Goal: Information Seeking & Learning: Learn about a topic

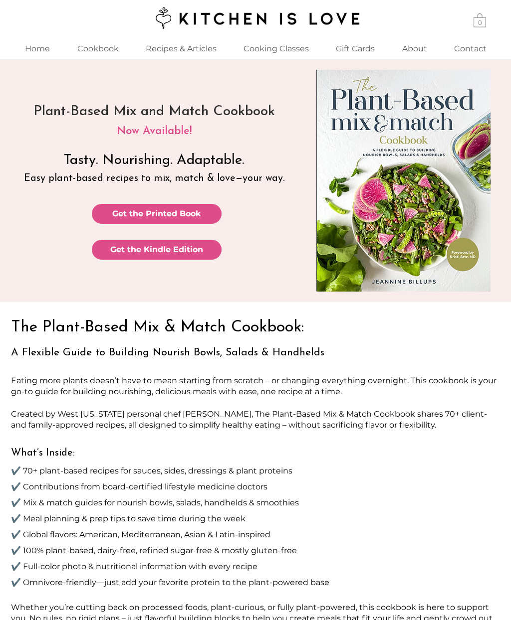
click at [170, 46] on p "Recipes & Articles" at bounding box center [181, 48] width 81 height 21
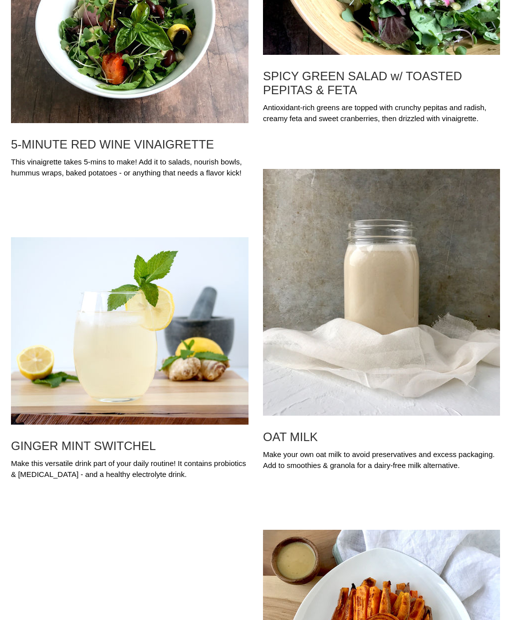
scroll to position [11763, 0]
click at [299, 444] on h2 "OAT MILK" at bounding box center [381, 437] width 237 height 14
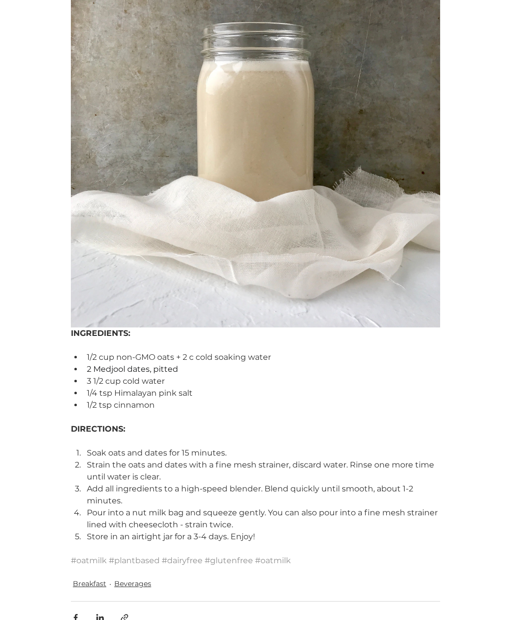
scroll to position [252, 0]
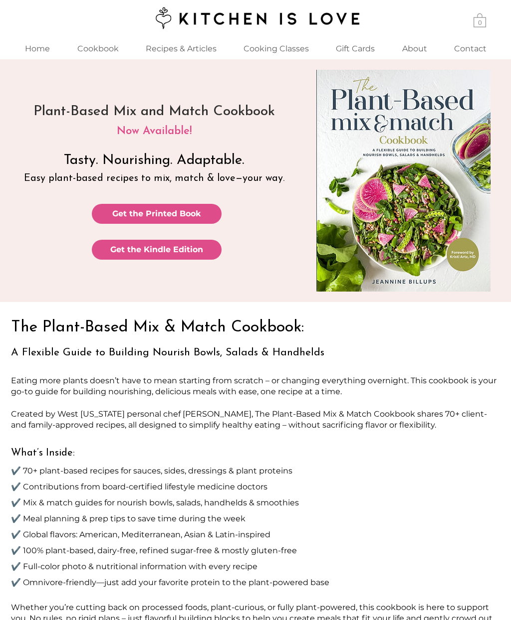
click at [416, 39] on p "About" at bounding box center [414, 48] width 35 height 21
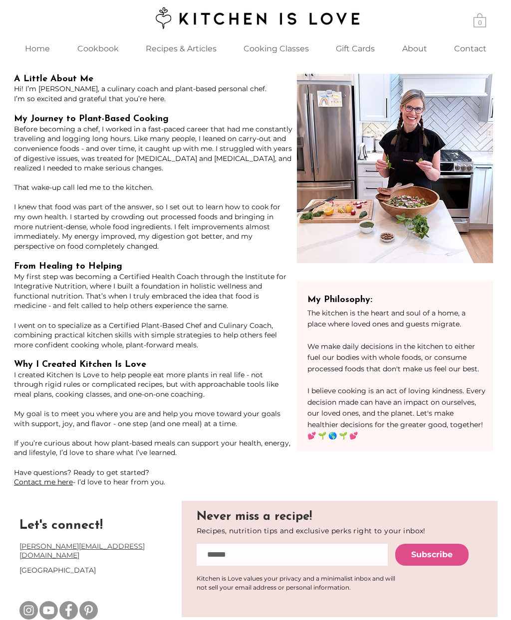
click at [50, 478] on link "Contact me here" at bounding box center [43, 482] width 59 height 9
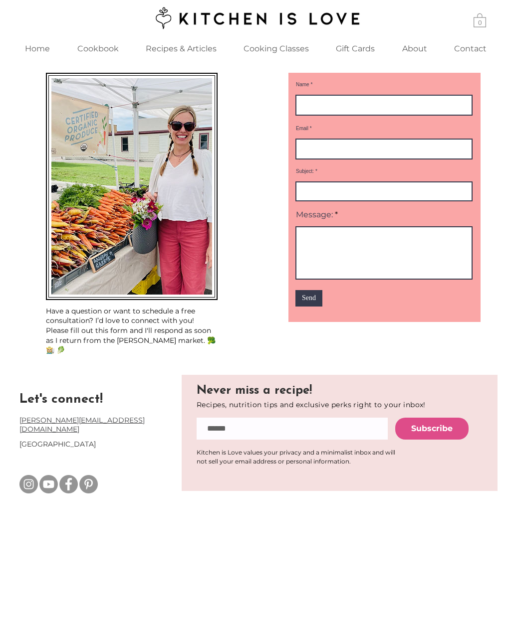
click at [267, 49] on p "Cooking Classes" at bounding box center [275, 48] width 75 height 21
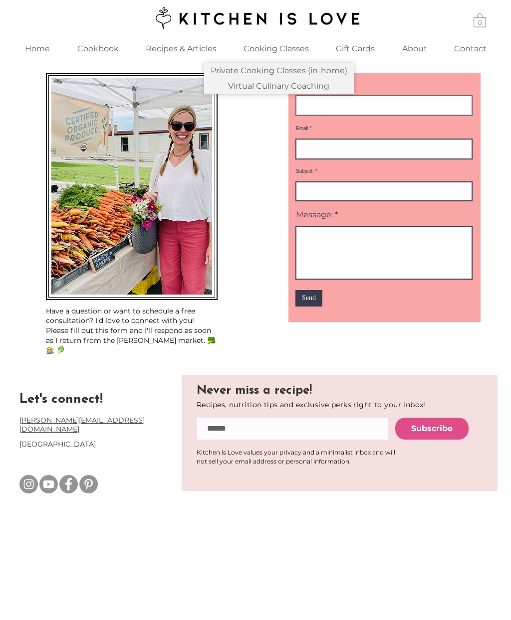
click at [400, 103] on input "Name" at bounding box center [383, 105] width 177 height 21
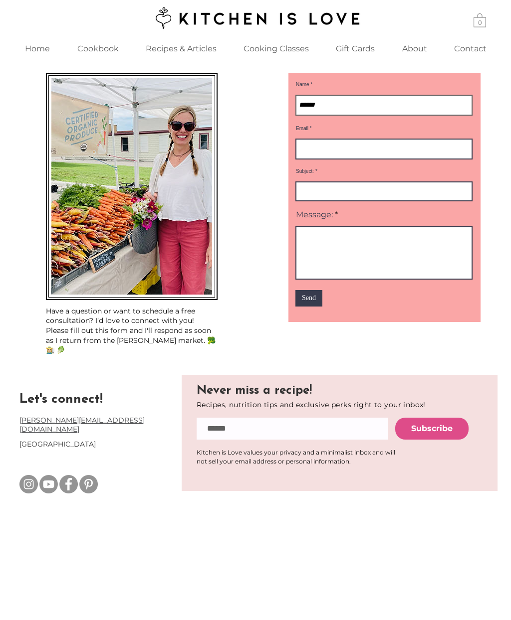
type input "**********"
type input "*"
type input "**********"
click at [397, 197] on input "Subject:" at bounding box center [383, 192] width 177 height 20
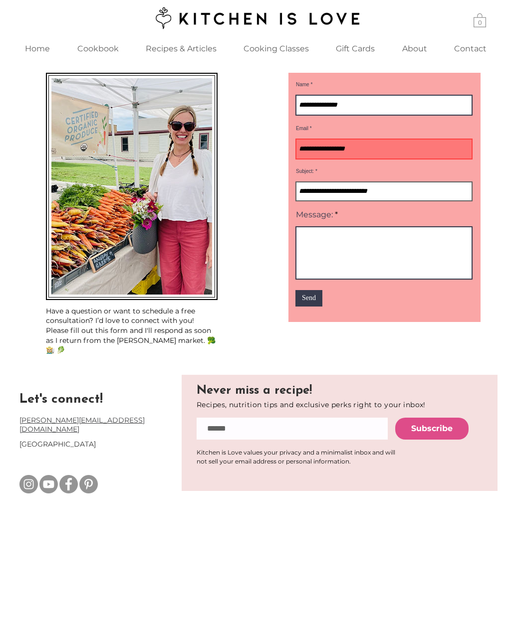
type input "**********"
click at [399, 255] on textarea "Message:" at bounding box center [383, 252] width 177 height 53
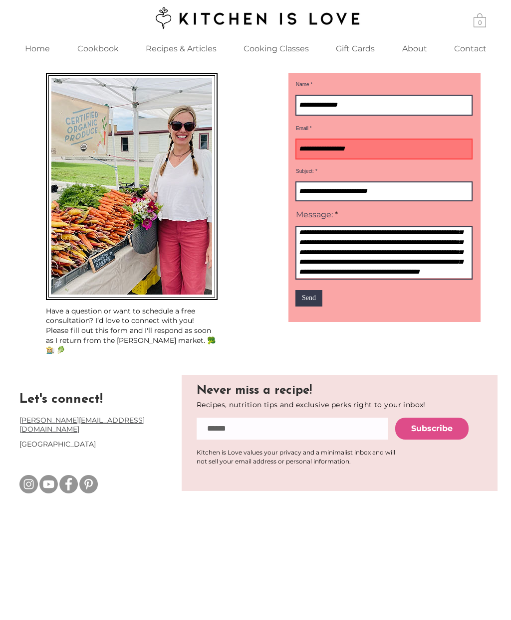
scroll to position [105, 0]
type textarea "**********"
click at [315, 303] on span "Send" at bounding box center [309, 298] width 14 height 10
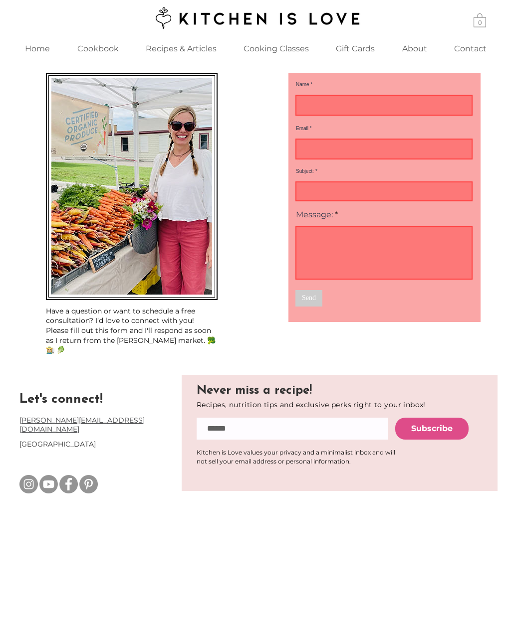
scroll to position [0, 0]
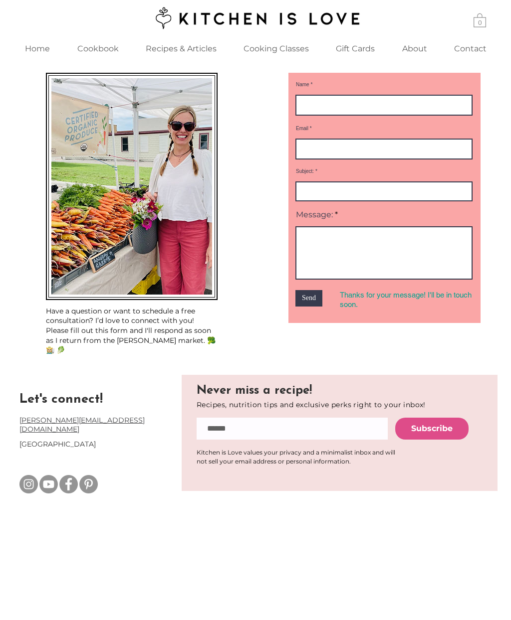
click at [99, 56] on p "Cookbook" at bounding box center [97, 48] width 51 height 21
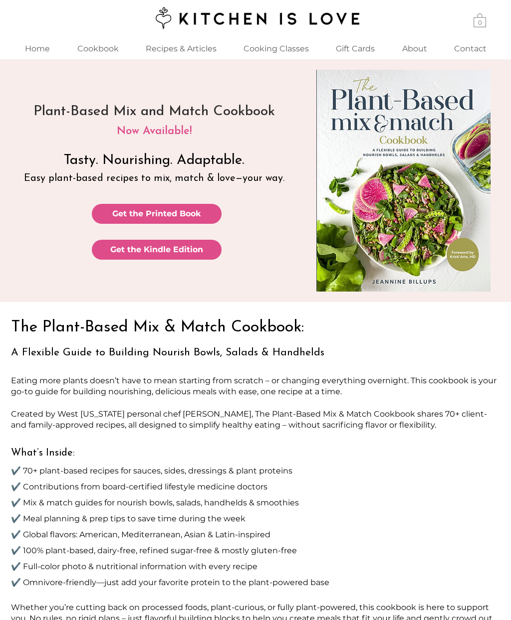
click at [275, 51] on p "Cooking Classes" at bounding box center [275, 48] width 75 height 21
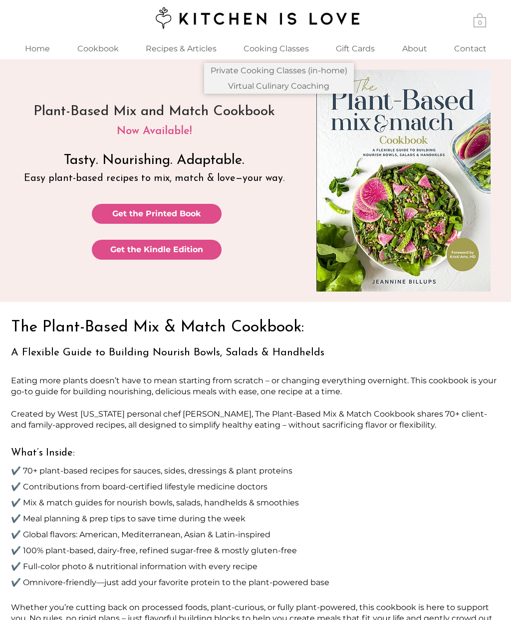
click at [244, 88] on p "Virtual Culinary Coaching" at bounding box center [278, 85] width 109 height 15
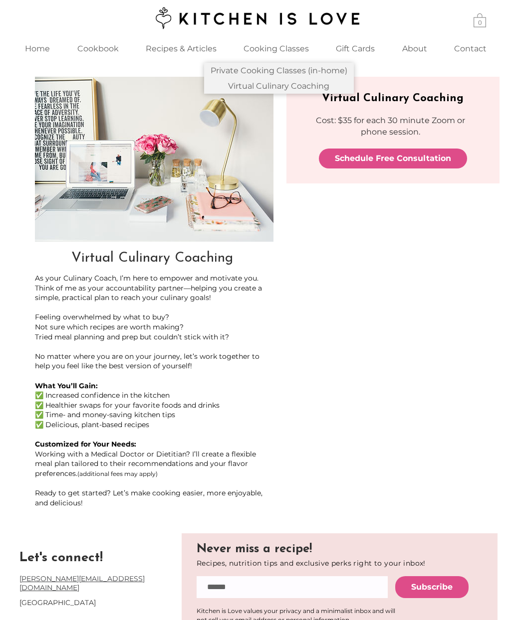
click at [333, 245] on div "main content" at bounding box center [255, 294] width 511 height 471
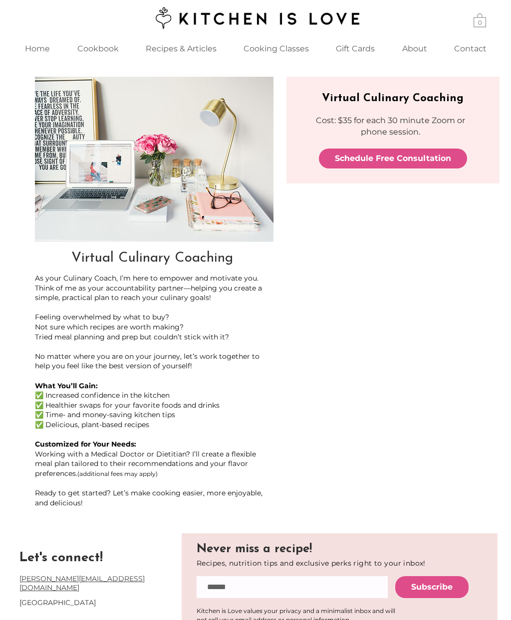
click at [96, 49] on p "Cookbook" at bounding box center [97, 48] width 51 height 21
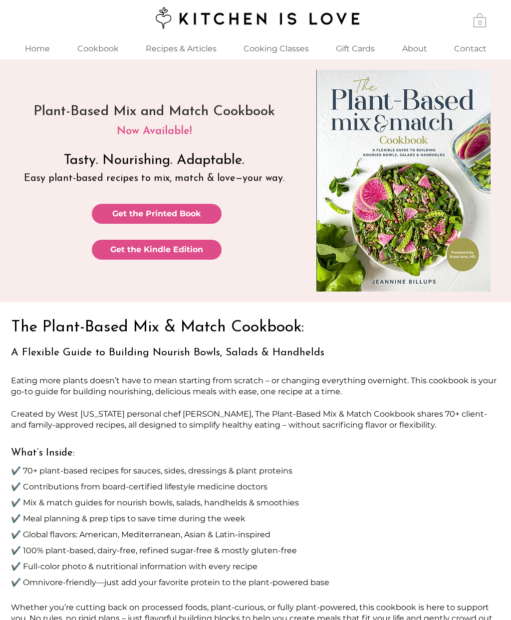
click at [173, 48] on p "Recipes & Articles" at bounding box center [181, 48] width 81 height 21
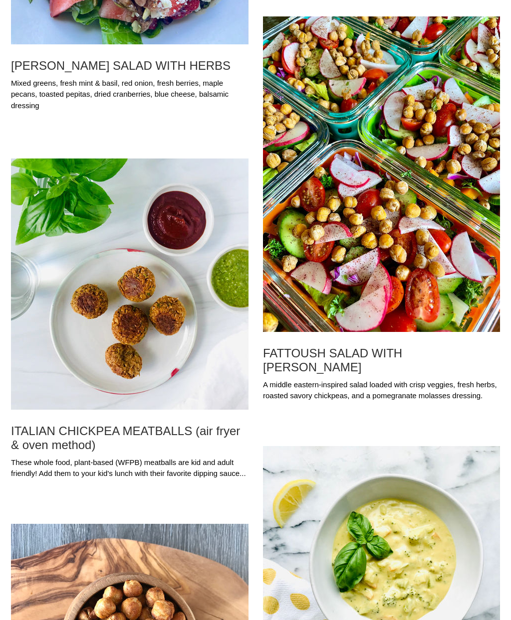
scroll to position [1199, 0]
click at [88, 436] on h2 "ITALIAN CHICKPEA MEATBALLS (air fryer & oven method)" at bounding box center [129, 438] width 237 height 28
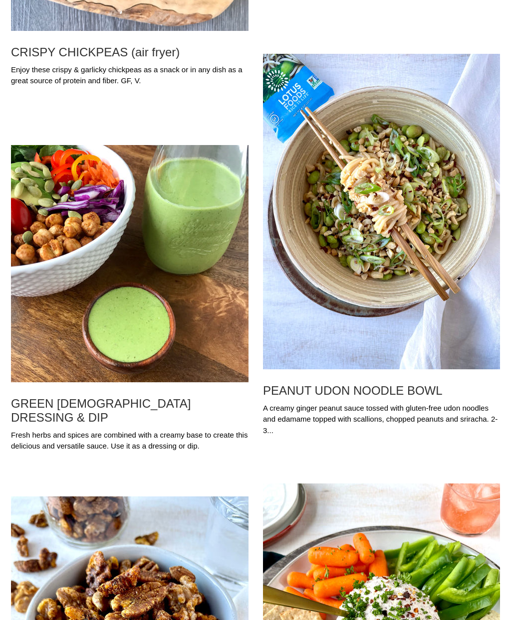
scroll to position [1930, 0]
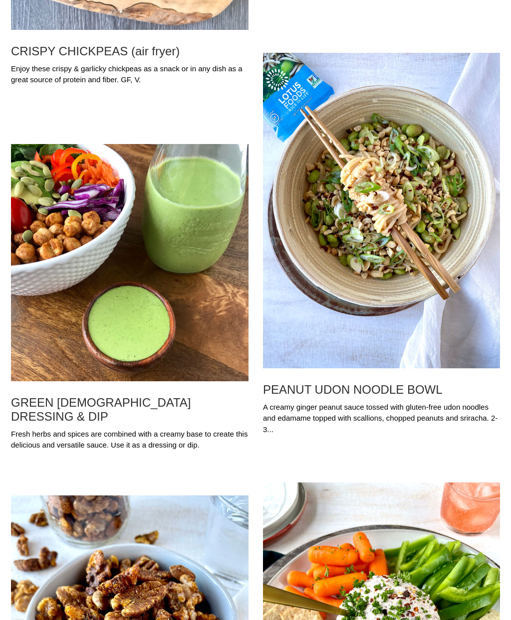
click at [84, 345] on img "Blog feed" at bounding box center [129, 262] width 237 height 237
click at [92, 409] on h2 "GREEN GODDESS DRESSING & DIP" at bounding box center [129, 410] width 237 height 28
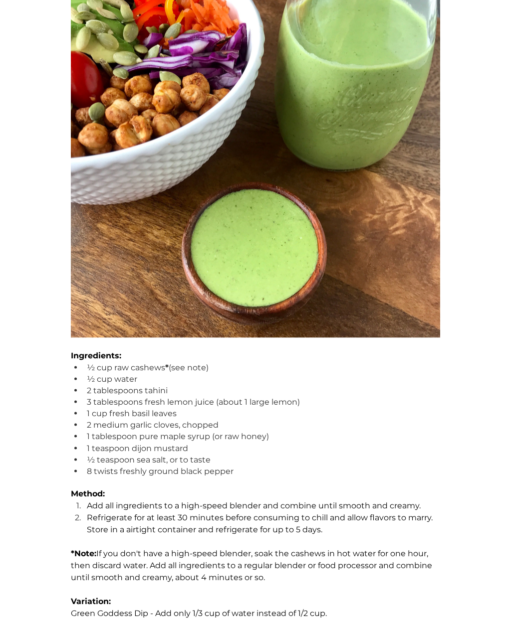
scroll to position [240, 0]
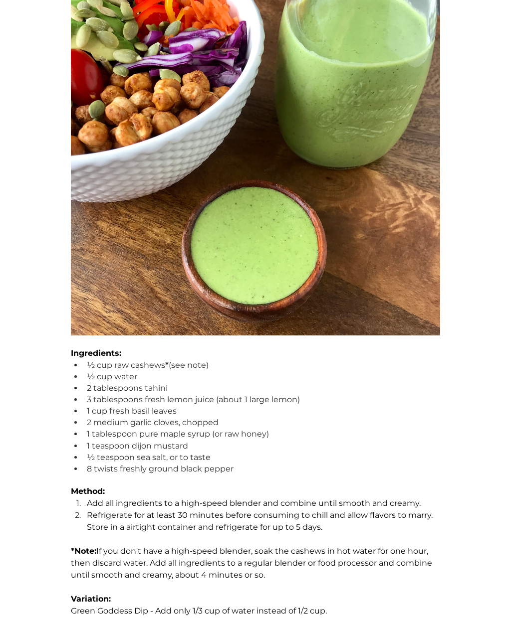
click at [56, 335] on div "main content" at bounding box center [255, 151] width 469 height 369
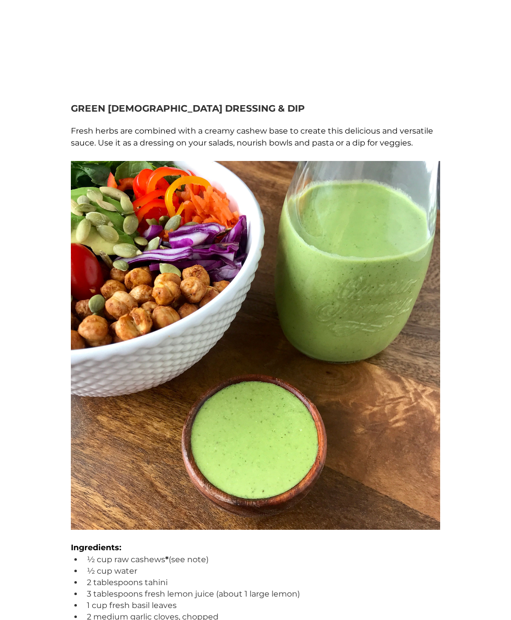
scroll to position [0, 0]
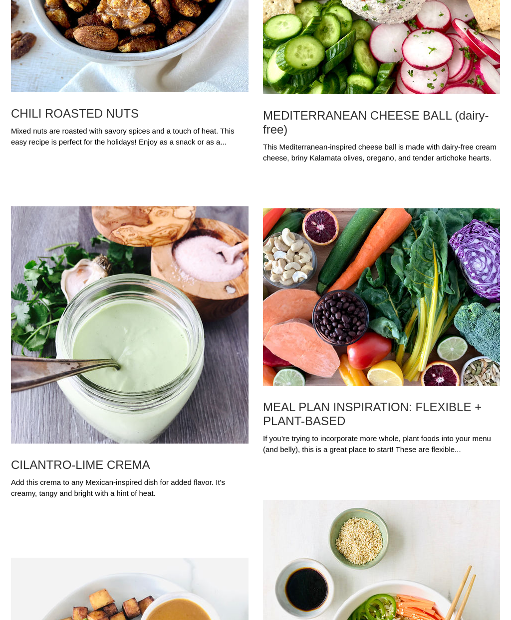
scroll to position [2592, 0]
click at [123, 384] on img "Blog feed" at bounding box center [129, 324] width 237 height 237
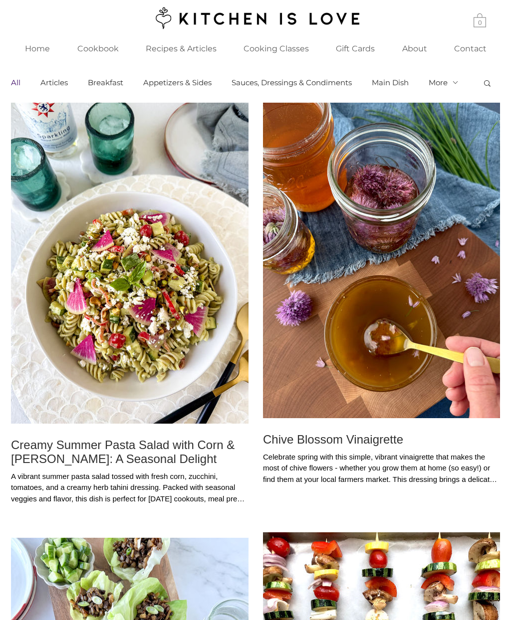
scroll to position [2592, 0]
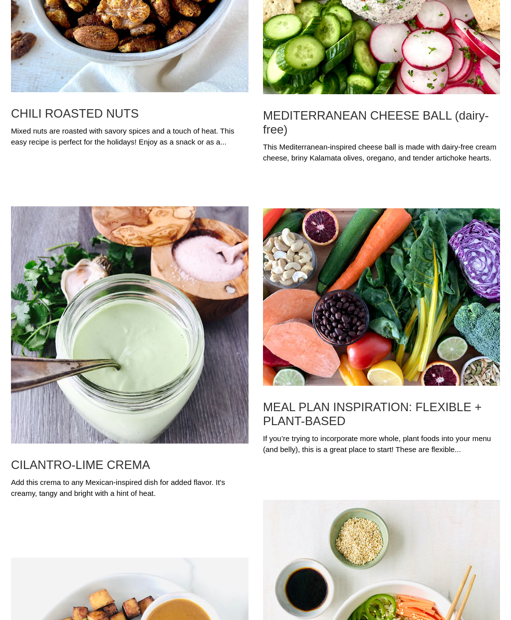
click at [347, 372] on img "Blog feed" at bounding box center [381, 297] width 237 height 178
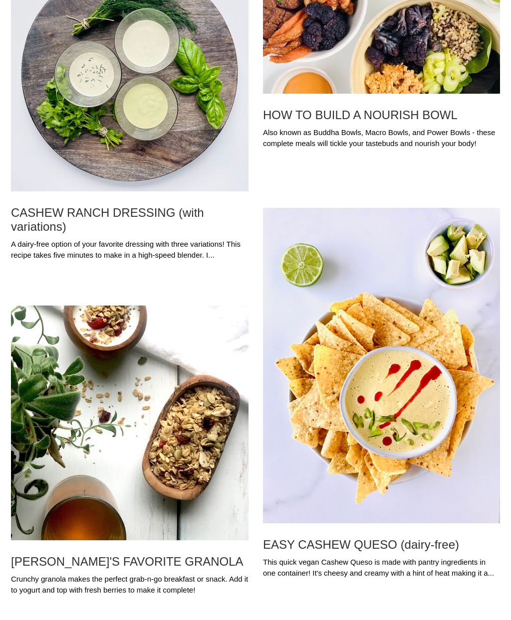
scroll to position [3549, 0]
click at [344, 128] on div "Also known as Buddha Bowls, Macro Bowls, and Power Bowls - these complete meals…" at bounding box center [381, 144] width 240 height 37
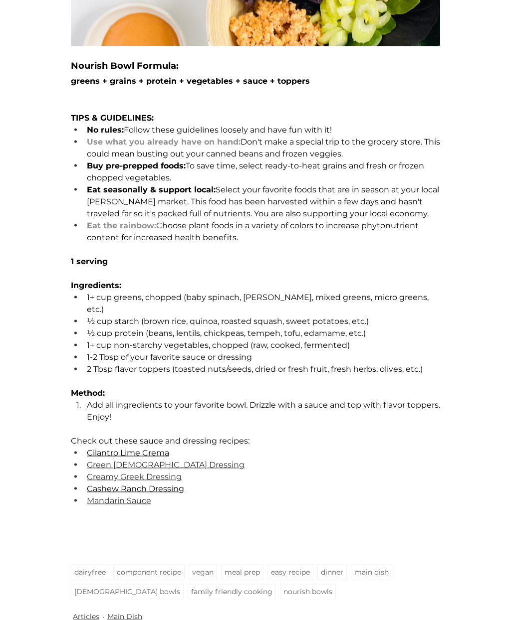
scroll to position [498, 0]
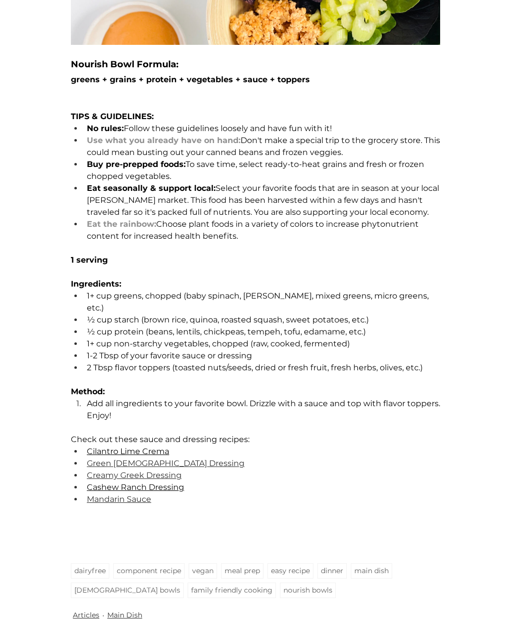
click at [103, 500] on span "Mandarin Sauce" at bounding box center [119, 499] width 64 height 9
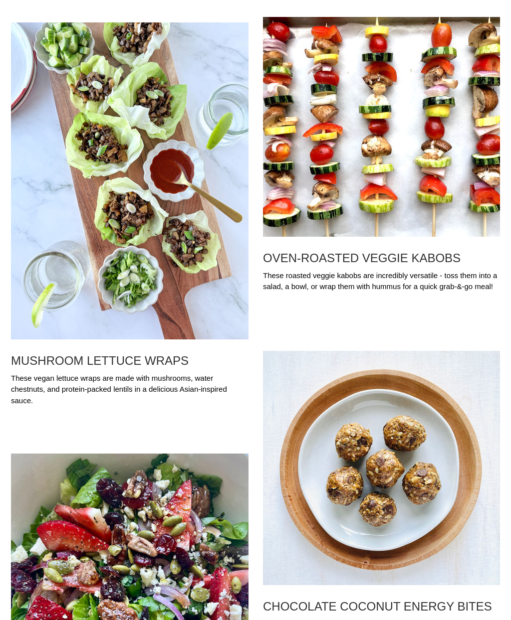
scroll to position [2636, 0]
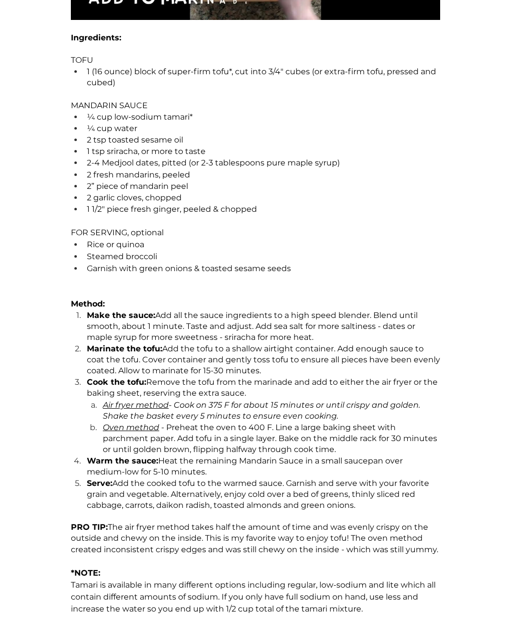
scroll to position [788, 0]
